Goal: Book appointment/travel/reservation

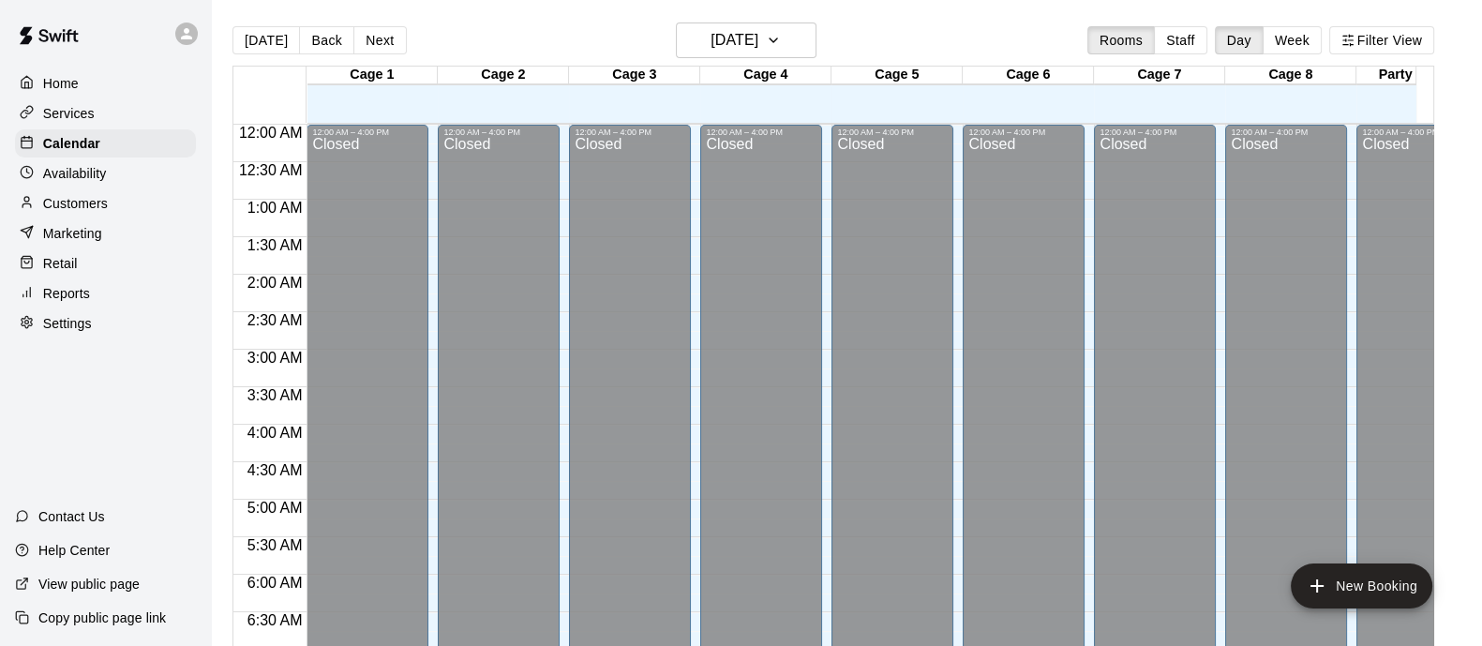
scroll to position [1082, 0]
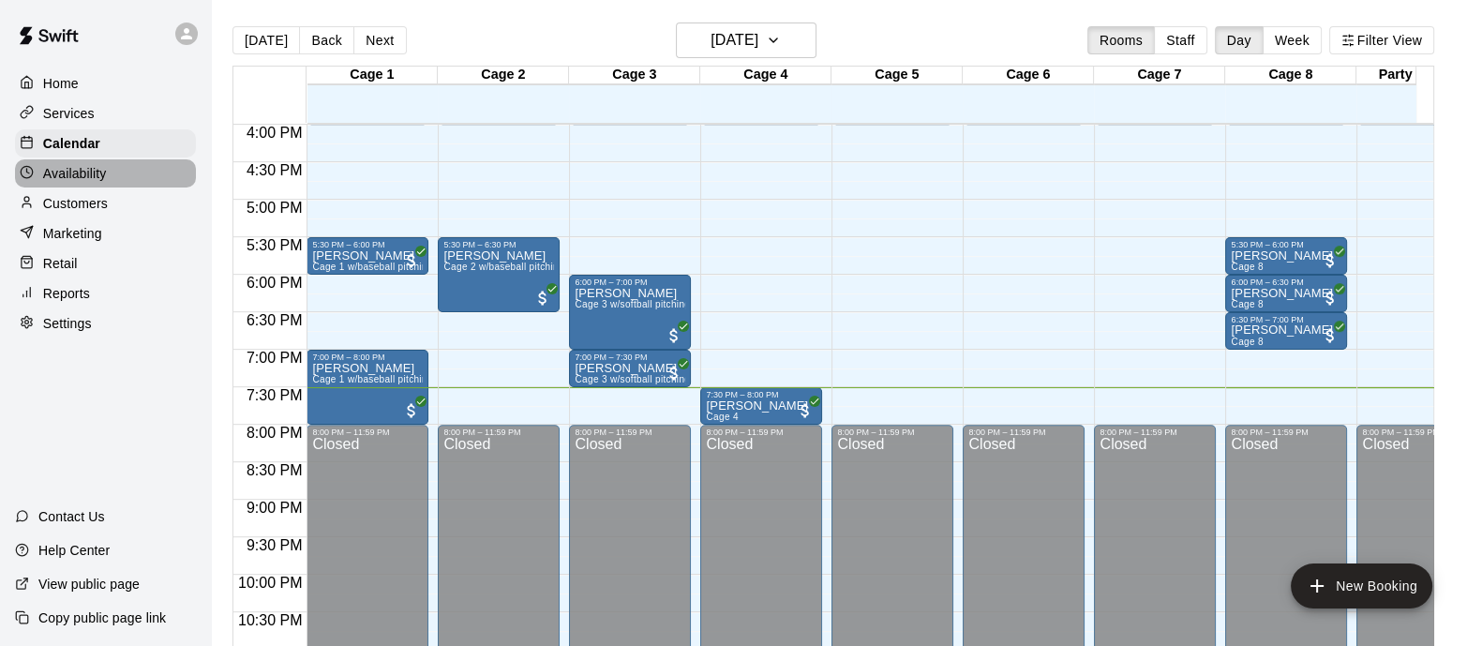
click at [124, 186] on div "Availability" at bounding box center [105, 173] width 181 height 28
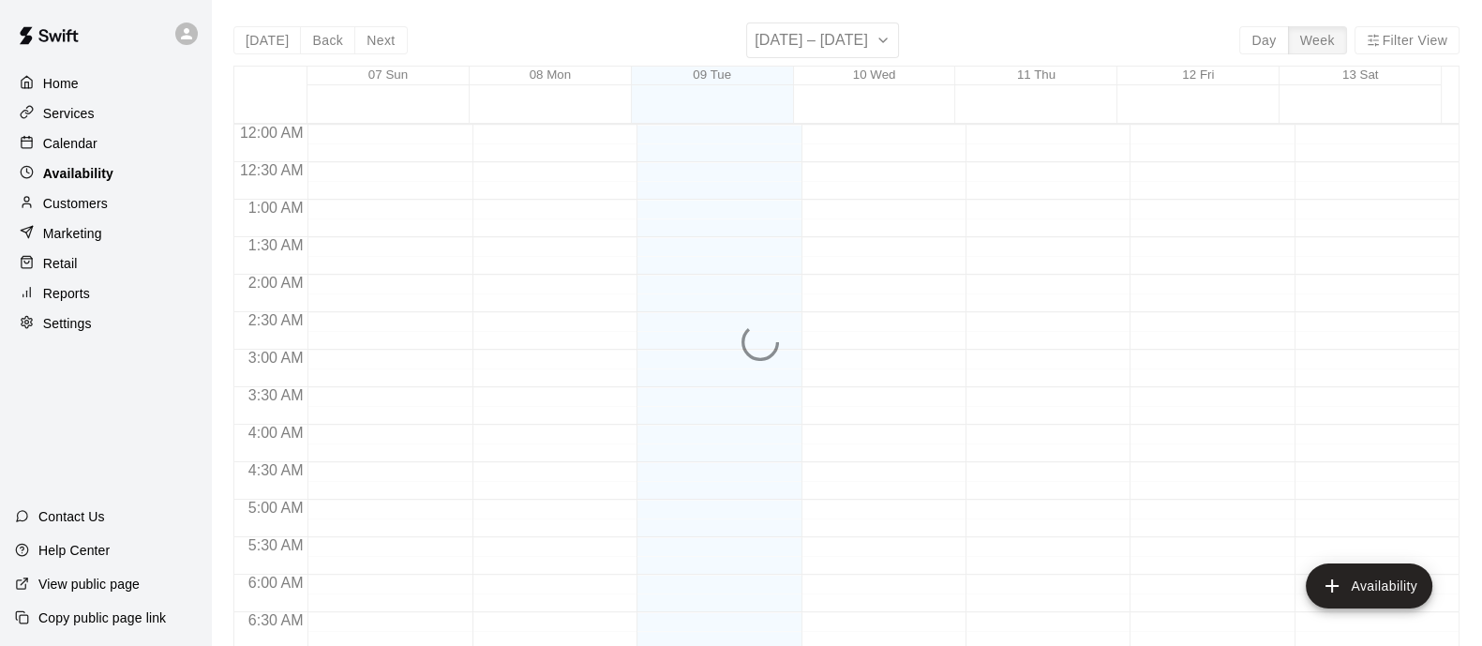
scroll to position [1256, 0]
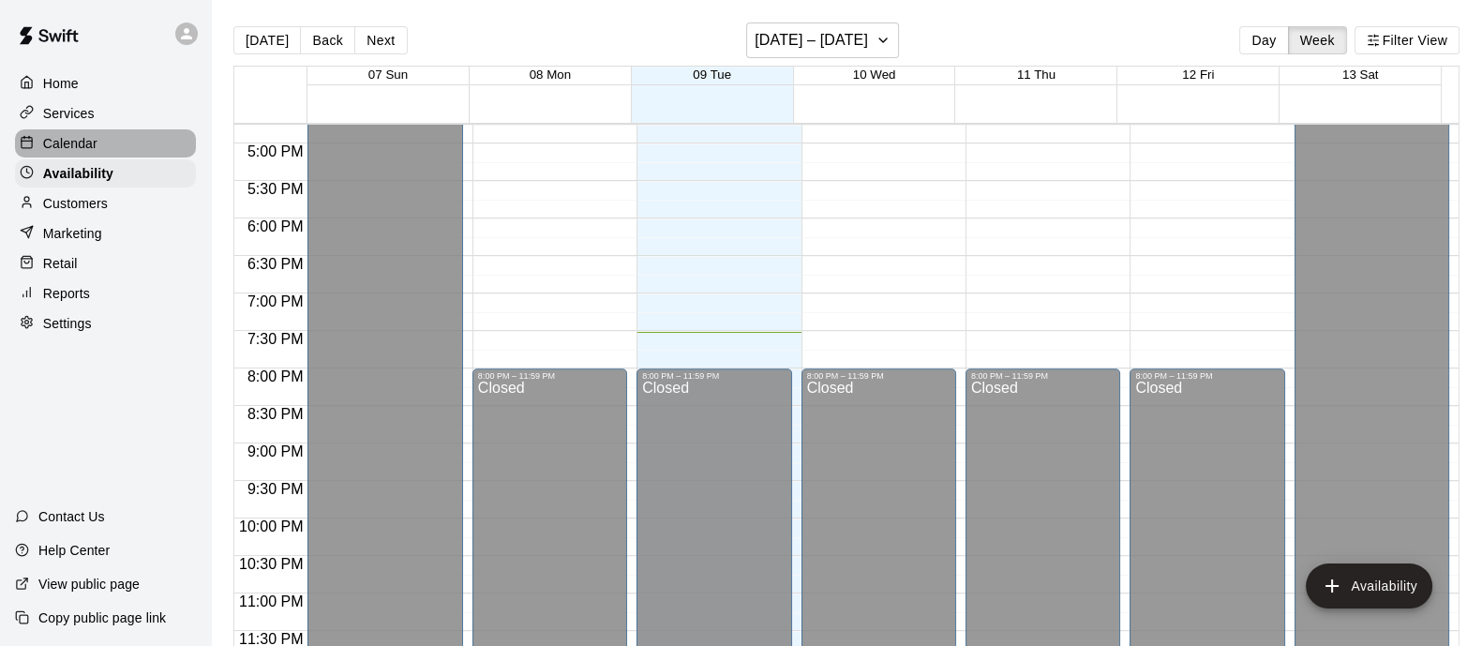
click at [103, 153] on div "Calendar" at bounding box center [105, 143] width 181 height 28
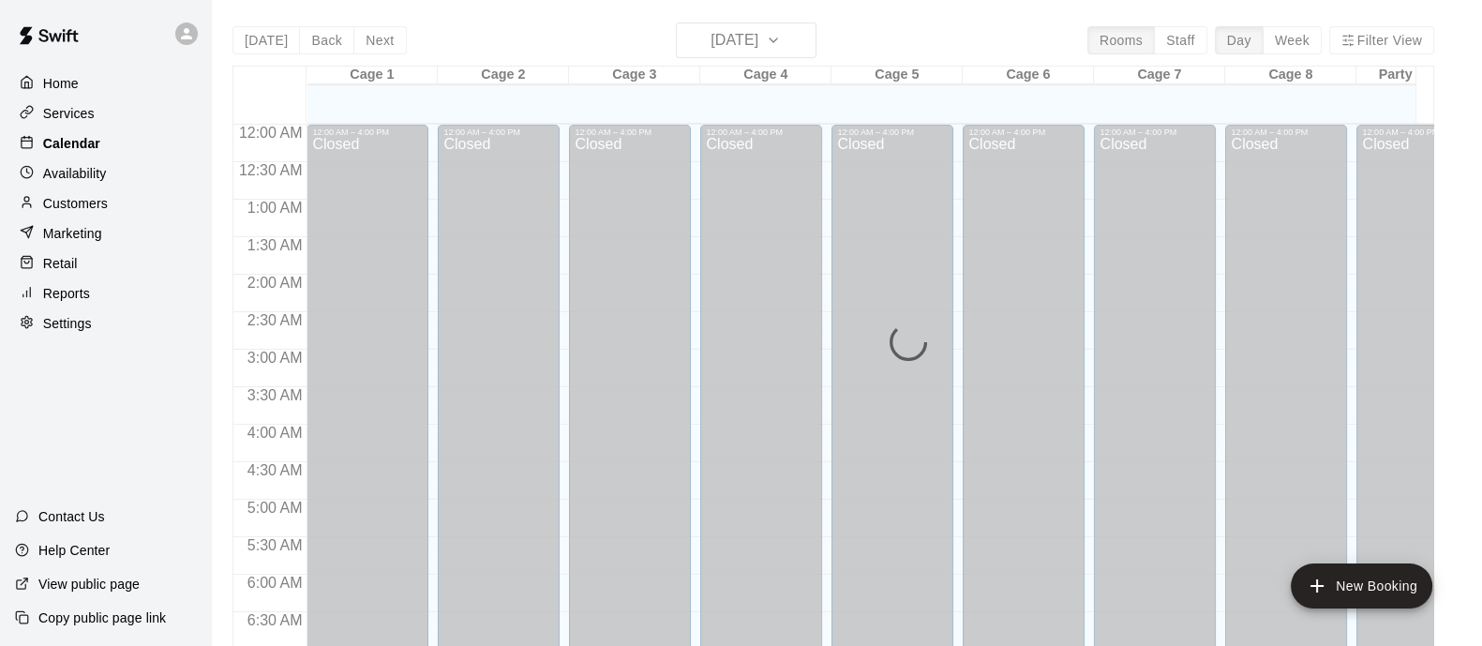
scroll to position [1200, 0]
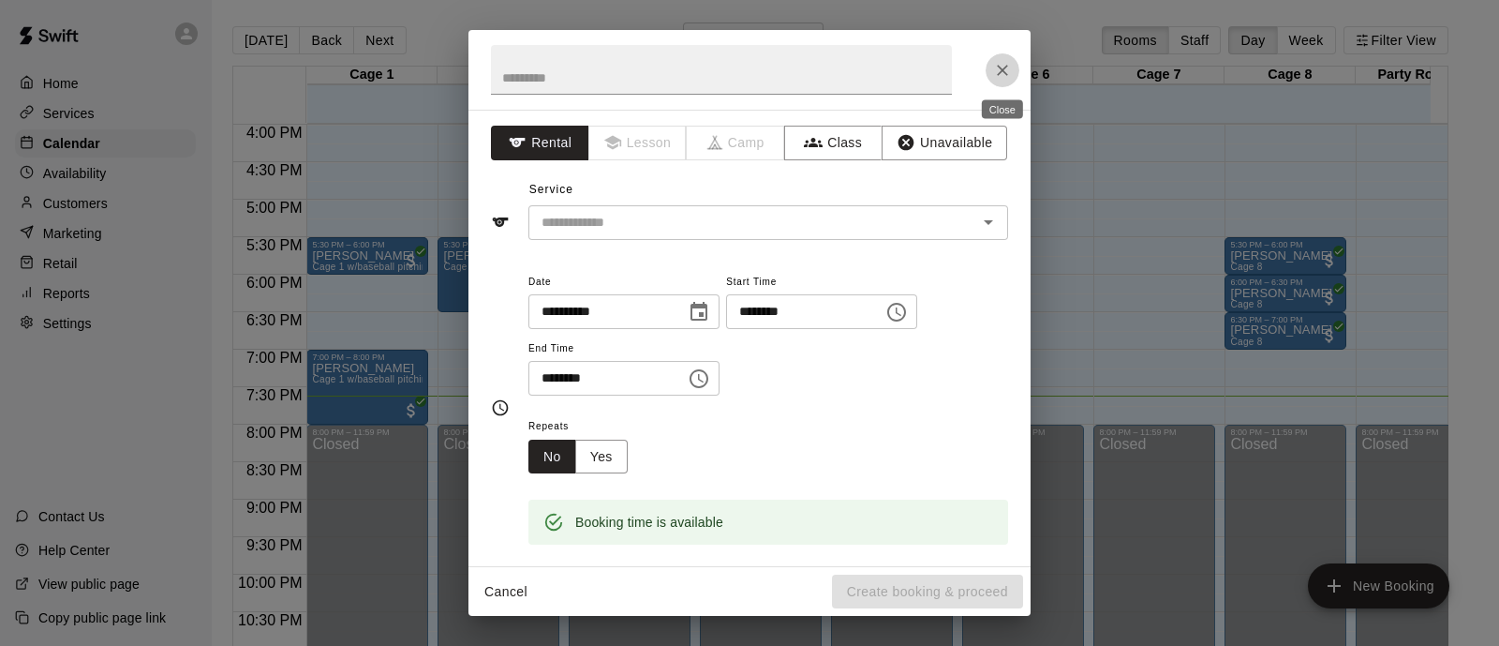
click at [1003, 67] on icon "Close" at bounding box center [1002, 70] width 11 height 11
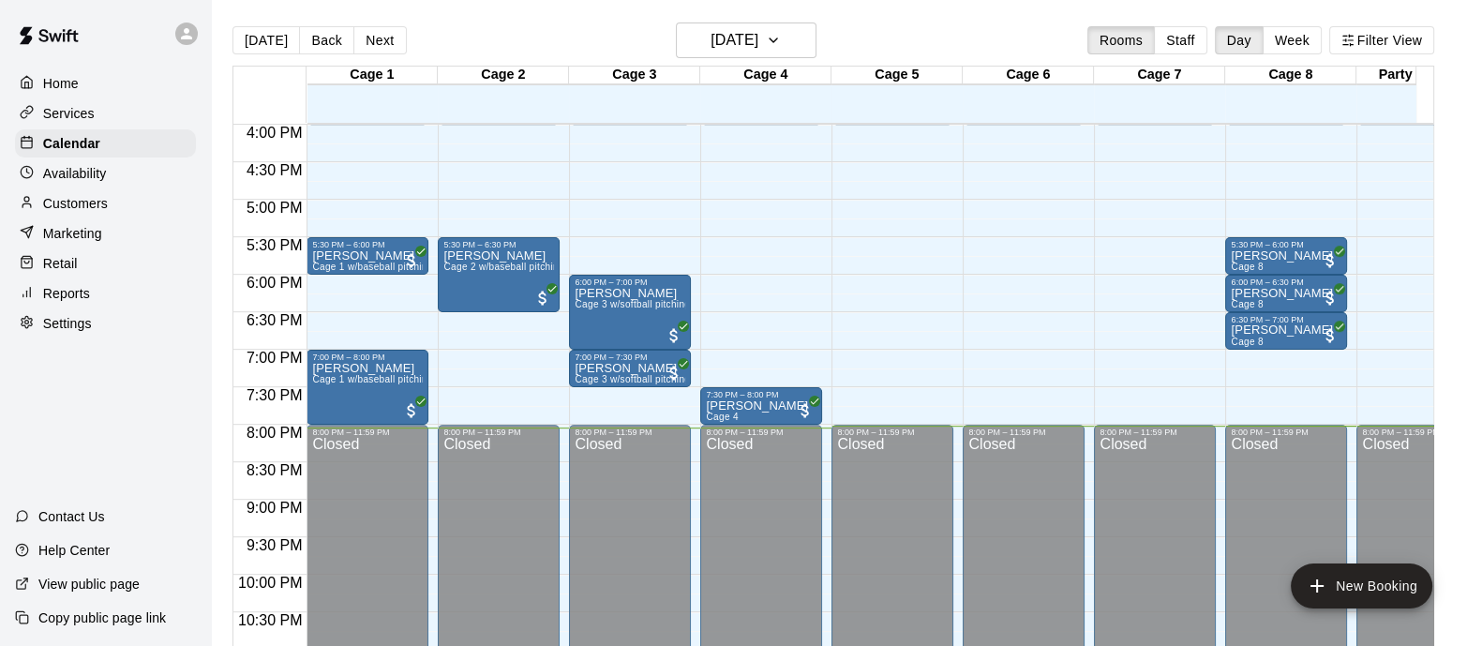
click at [1003, 67] on div "Cage 6" at bounding box center [1027, 76] width 131 height 18
